Goal: Transaction & Acquisition: Purchase product/service

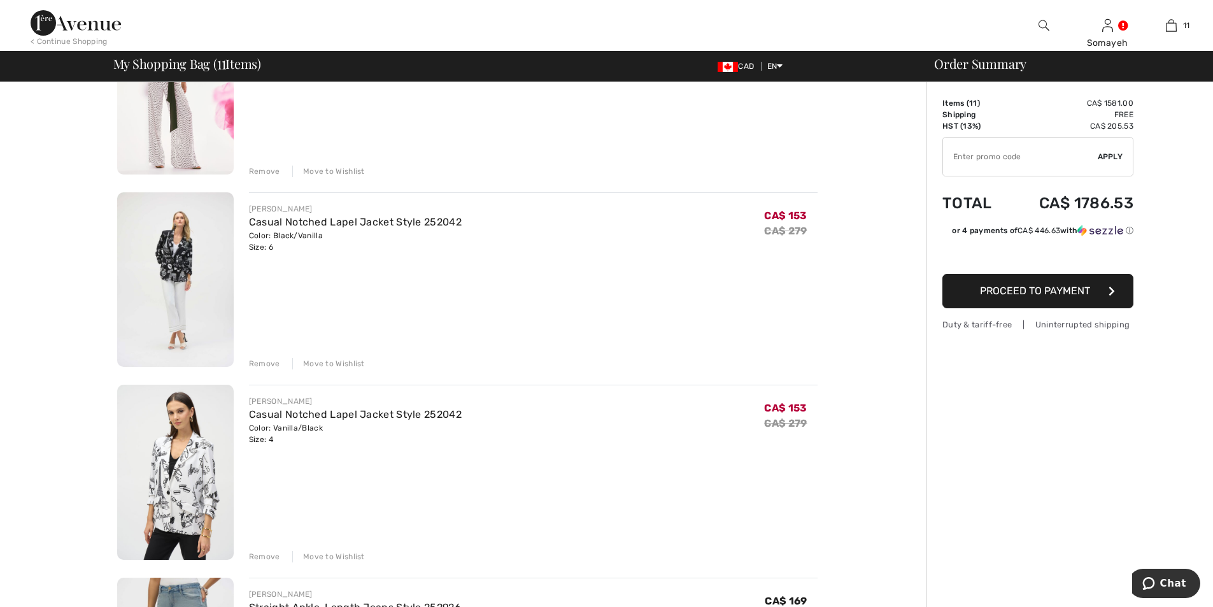
scroll to position [828, 0]
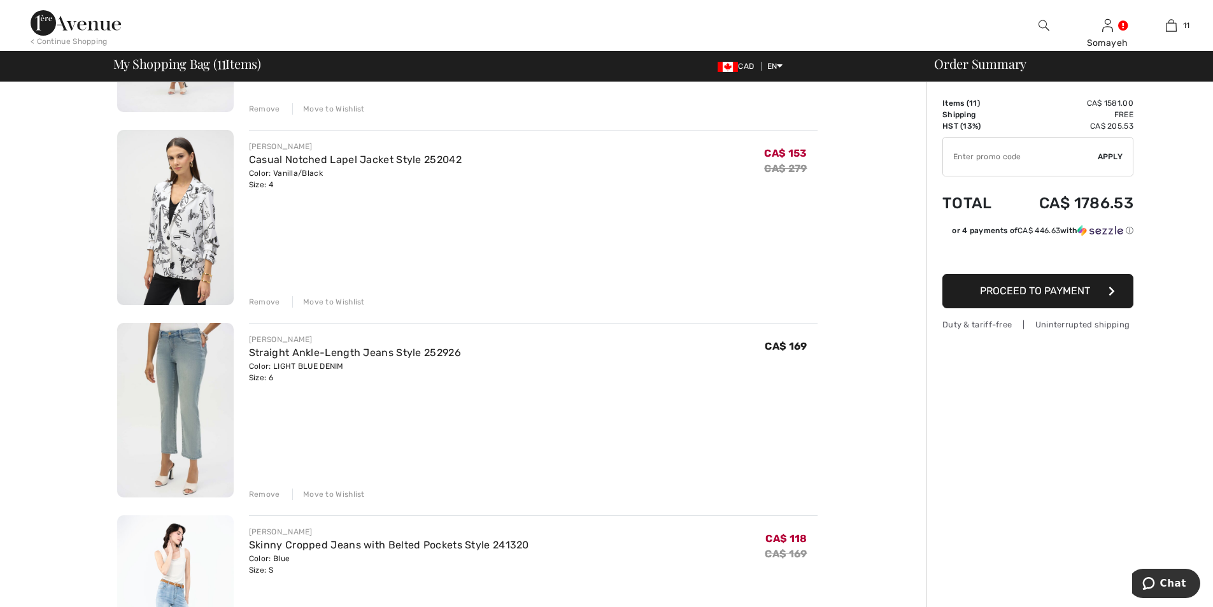
click at [187, 225] on img at bounding box center [175, 217] width 117 height 175
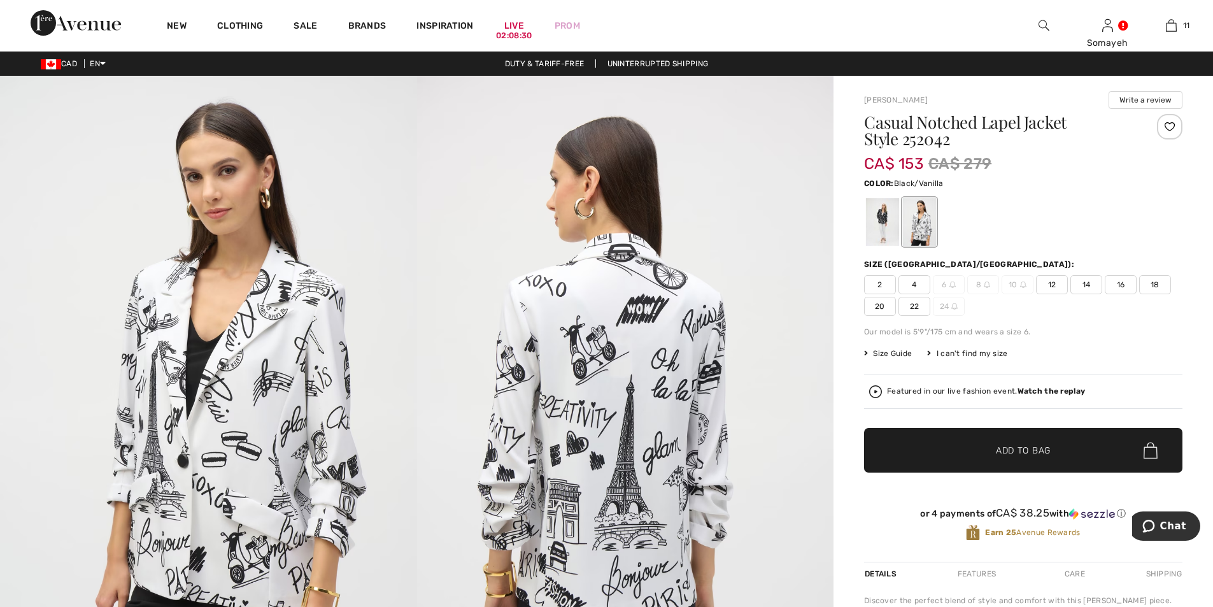
click at [885, 225] on div at bounding box center [882, 222] width 33 height 48
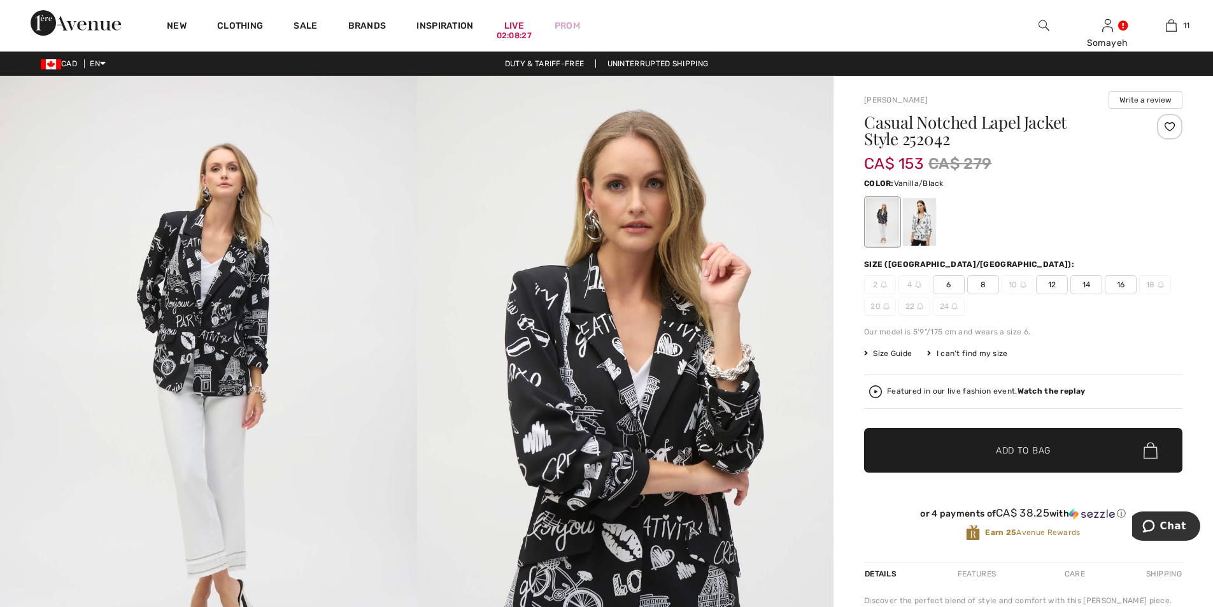
click at [919, 229] on div at bounding box center [919, 222] width 33 height 48
